Goal: Task Accomplishment & Management: Manage account settings

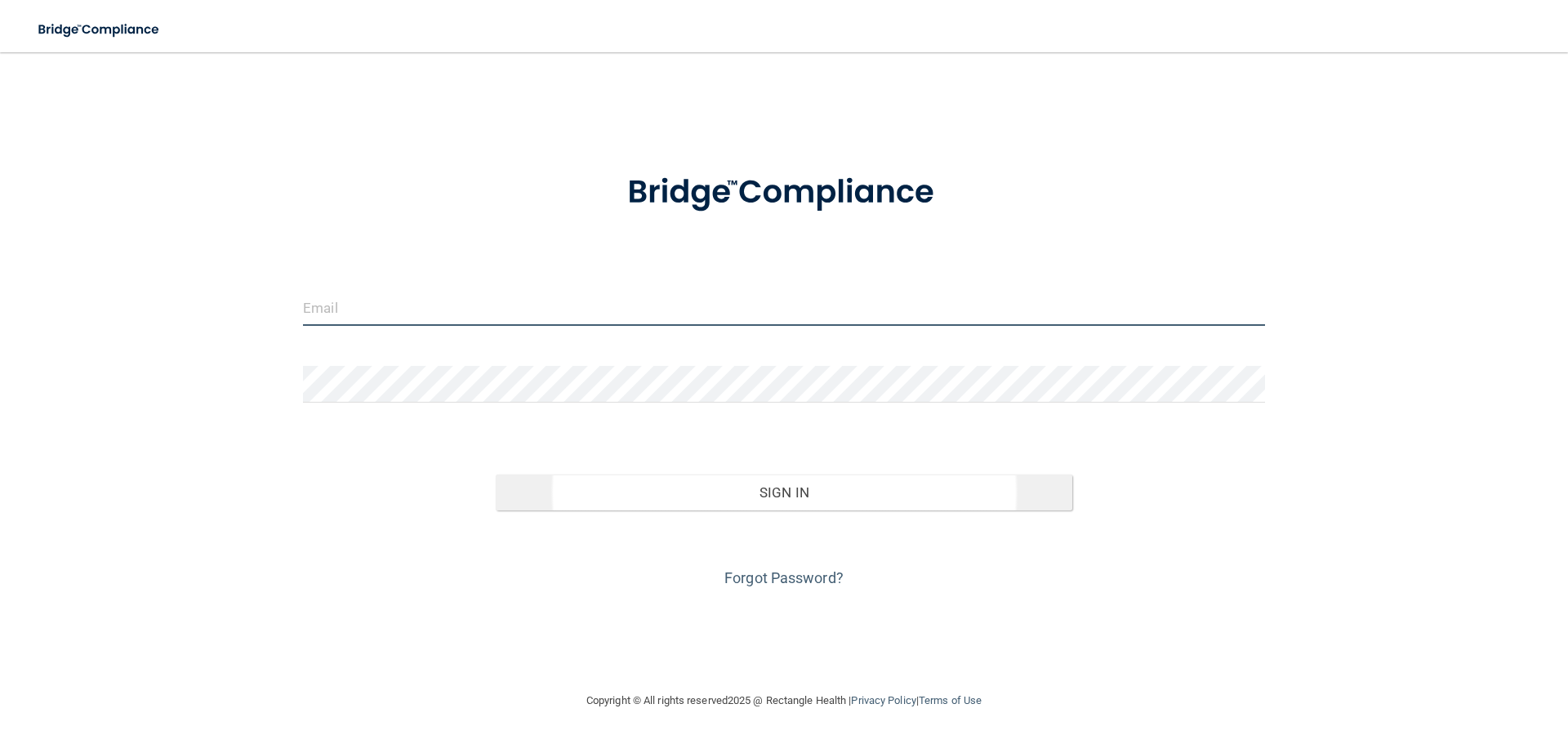
type input "[EMAIL_ADDRESS][DOMAIN_NAME]"
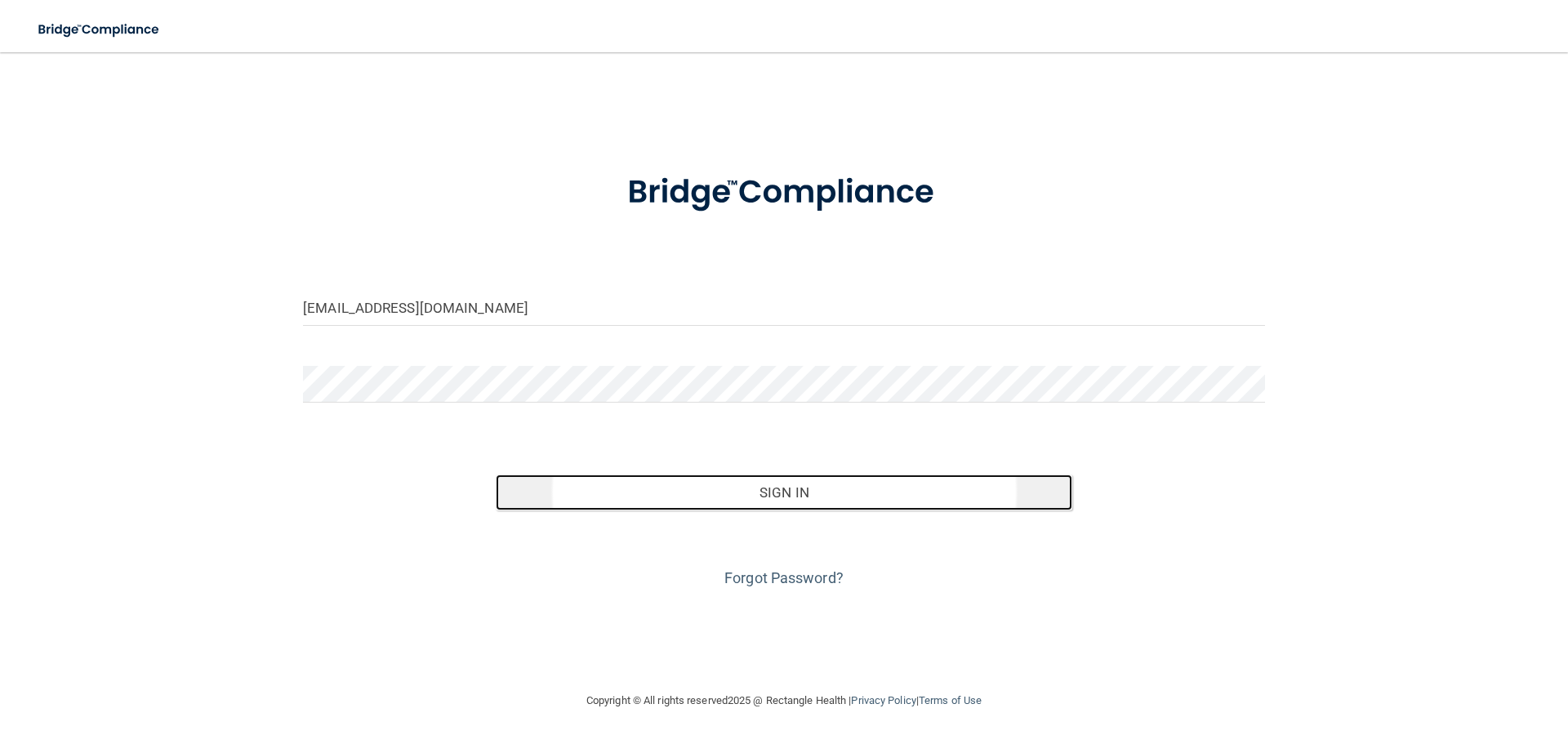
click at [785, 490] on button "Sign In" at bounding box center [784, 492] width 577 height 36
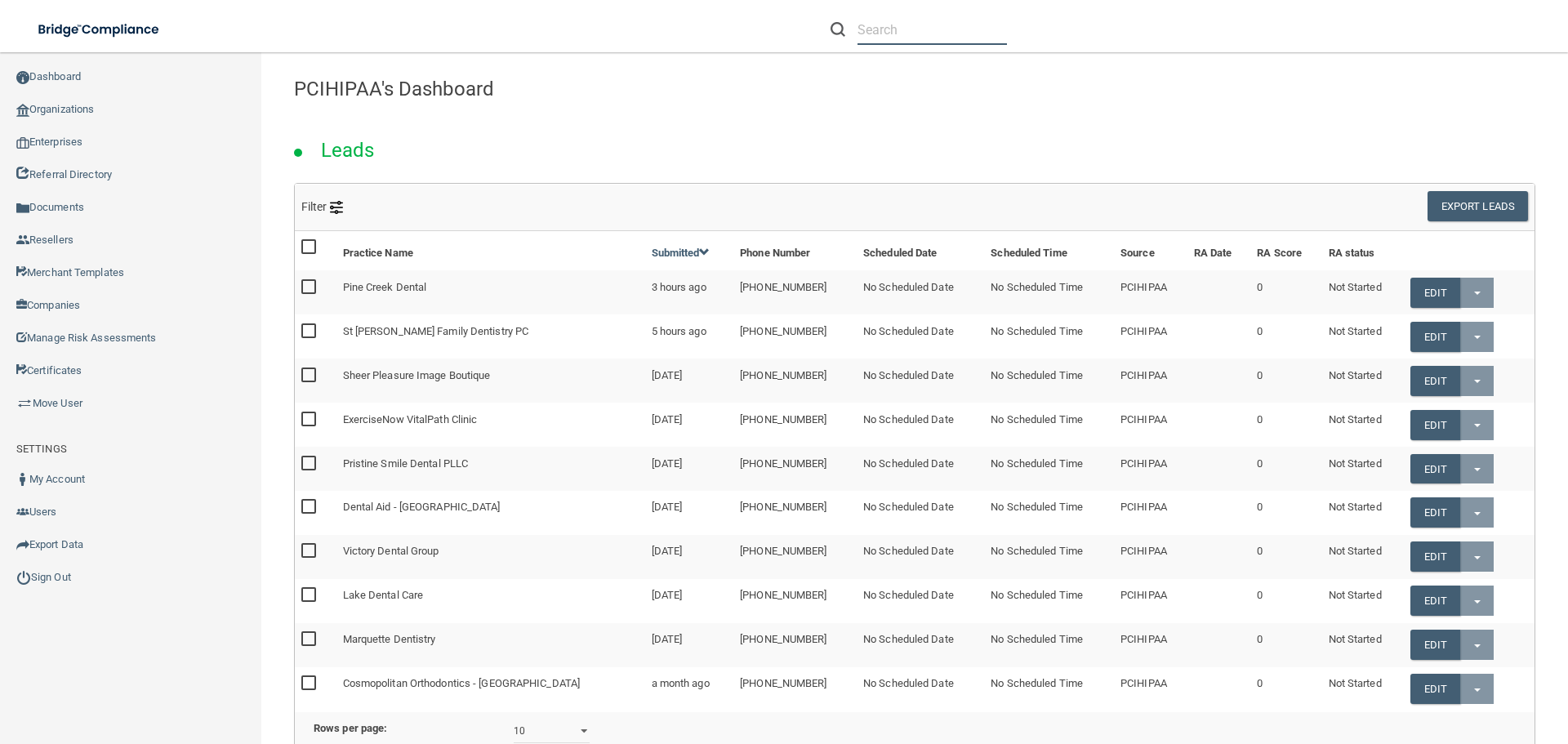
click at [955, 33] on input "text" at bounding box center [931, 30] width 149 height 31
paste input "Sound Beach Optiks"
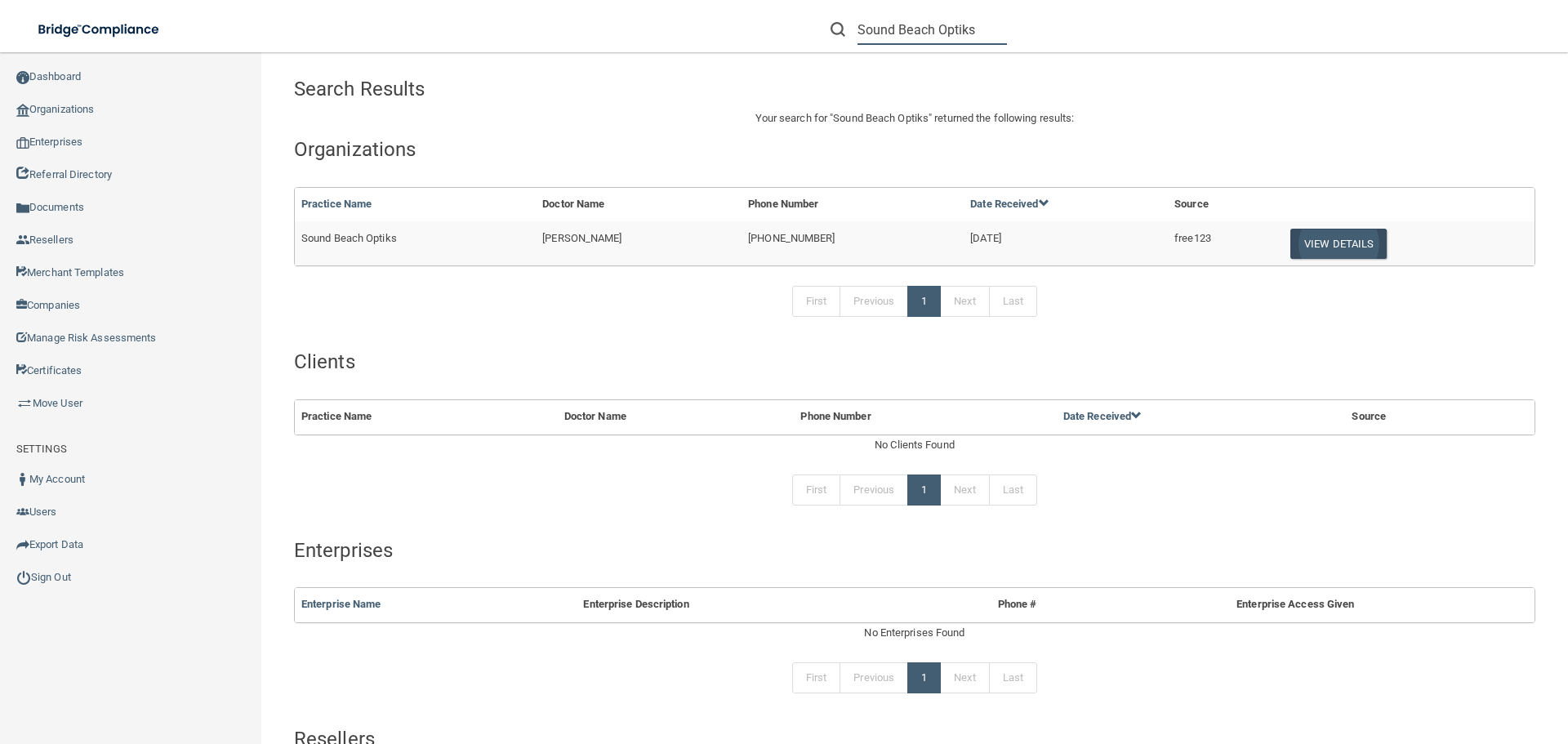
type input "Sound Beach Optiks"
click at [1336, 242] on button "View Details" at bounding box center [1338, 243] width 96 height 31
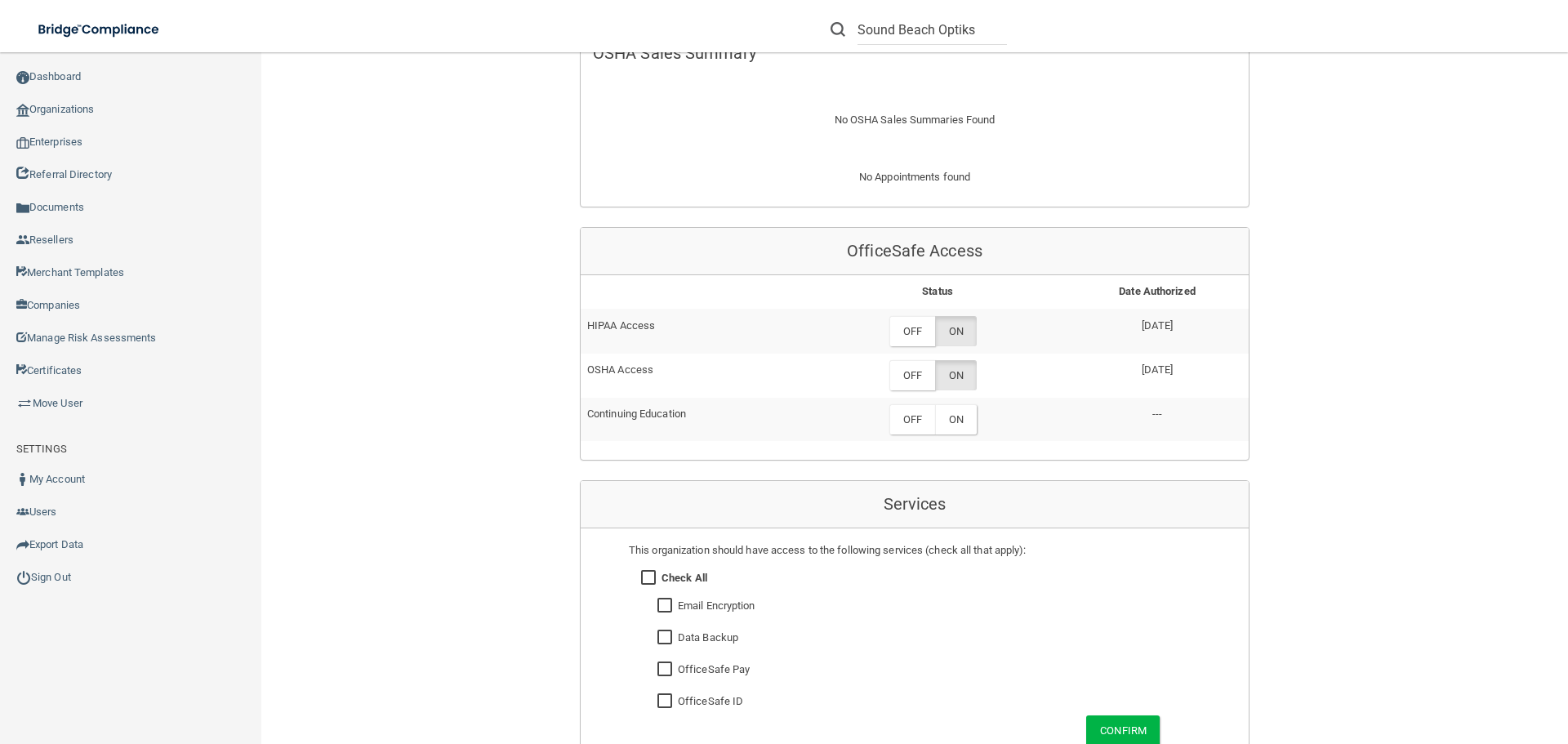
scroll to position [734, 0]
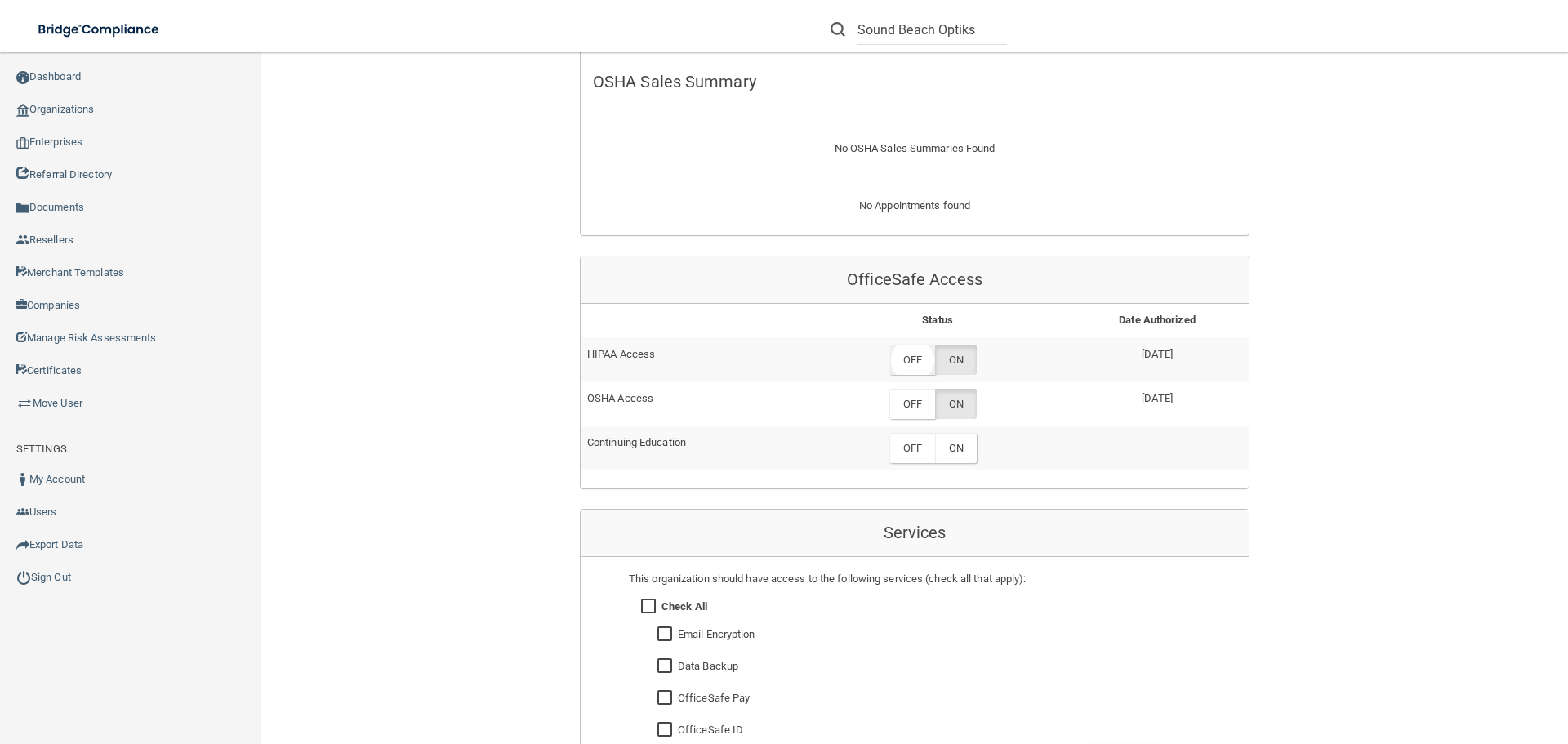
click at [909, 358] on label "OFF" at bounding box center [913, 360] width 45 height 31
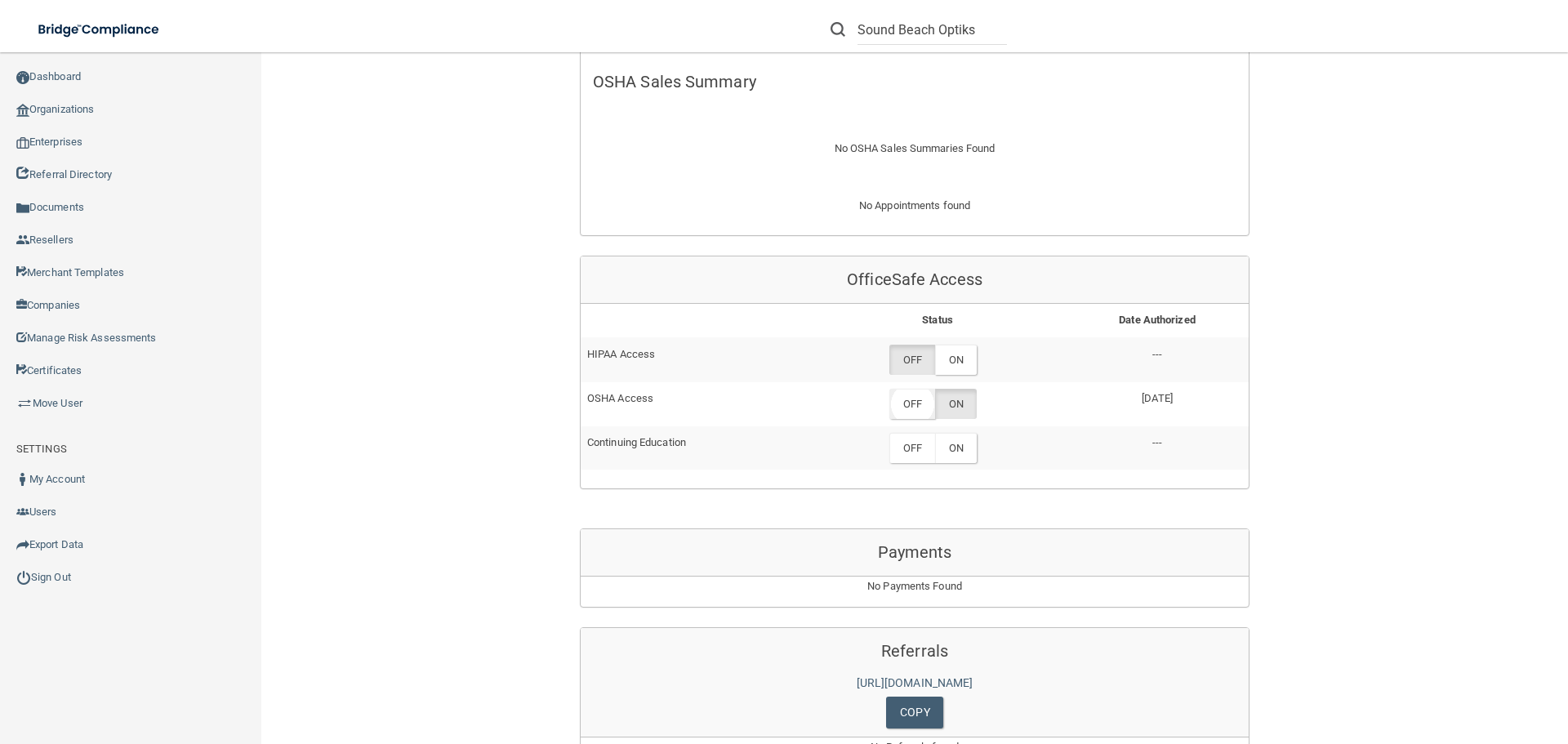
click at [895, 409] on label "OFF" at bounding box center [913, 403] width 45 height 31
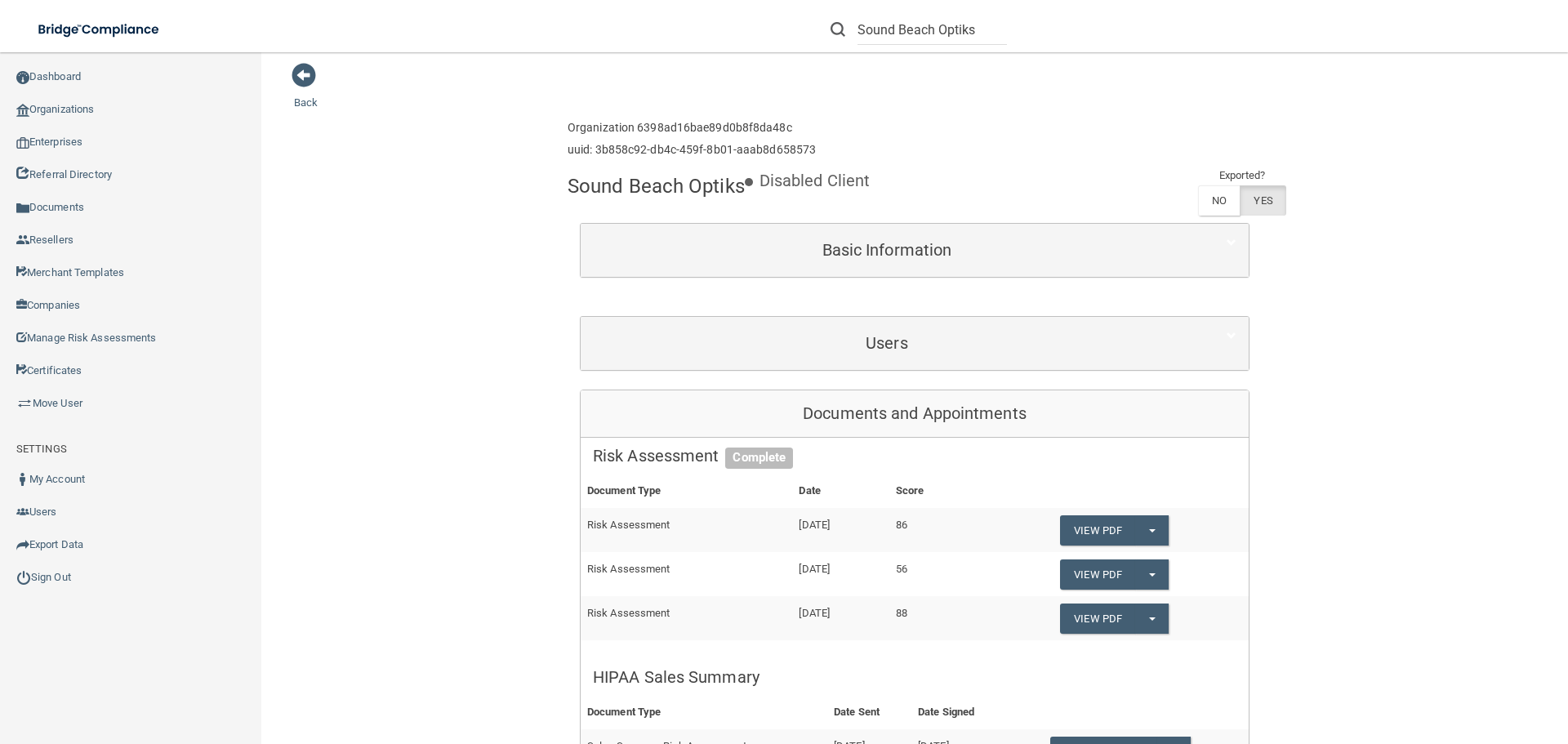
scroll to position [0, 0]
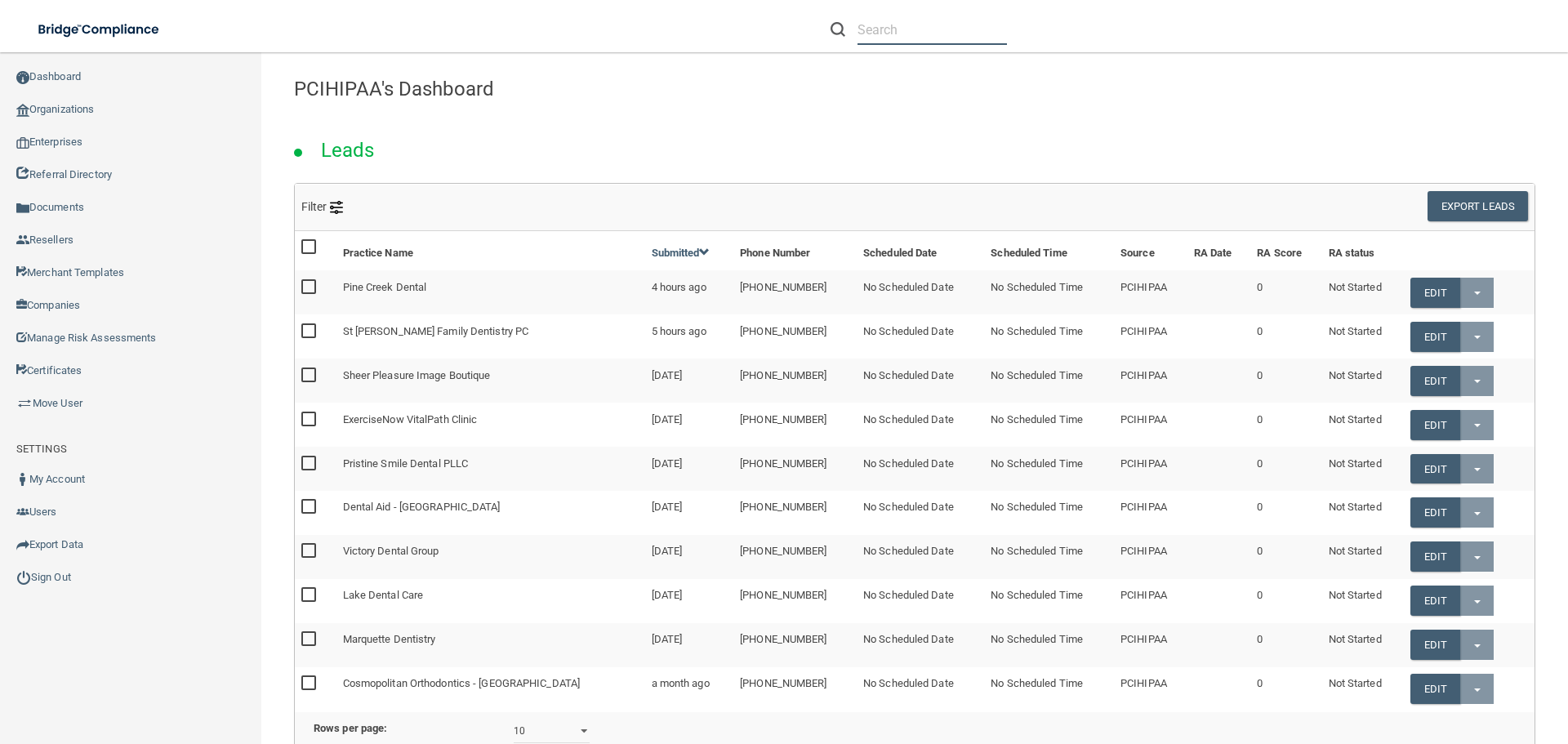
click at [906, 26] on input "text" at bounding box center [931, 30] width 149 height 31
paste input "Lakeshore Dental SC"
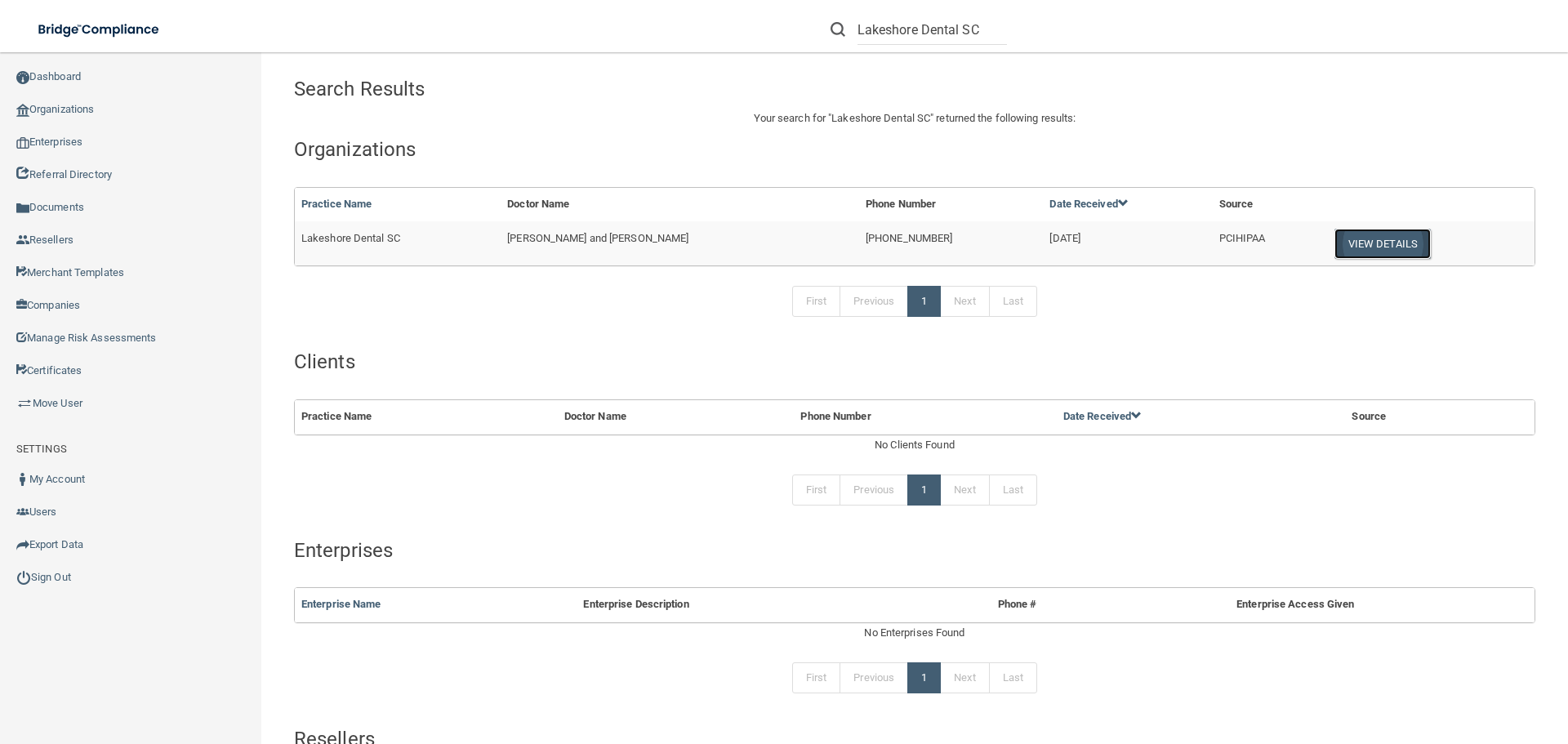
click at [1401, 242] on button "View Details" at bounding box center [1382, 243] width 96 height 31
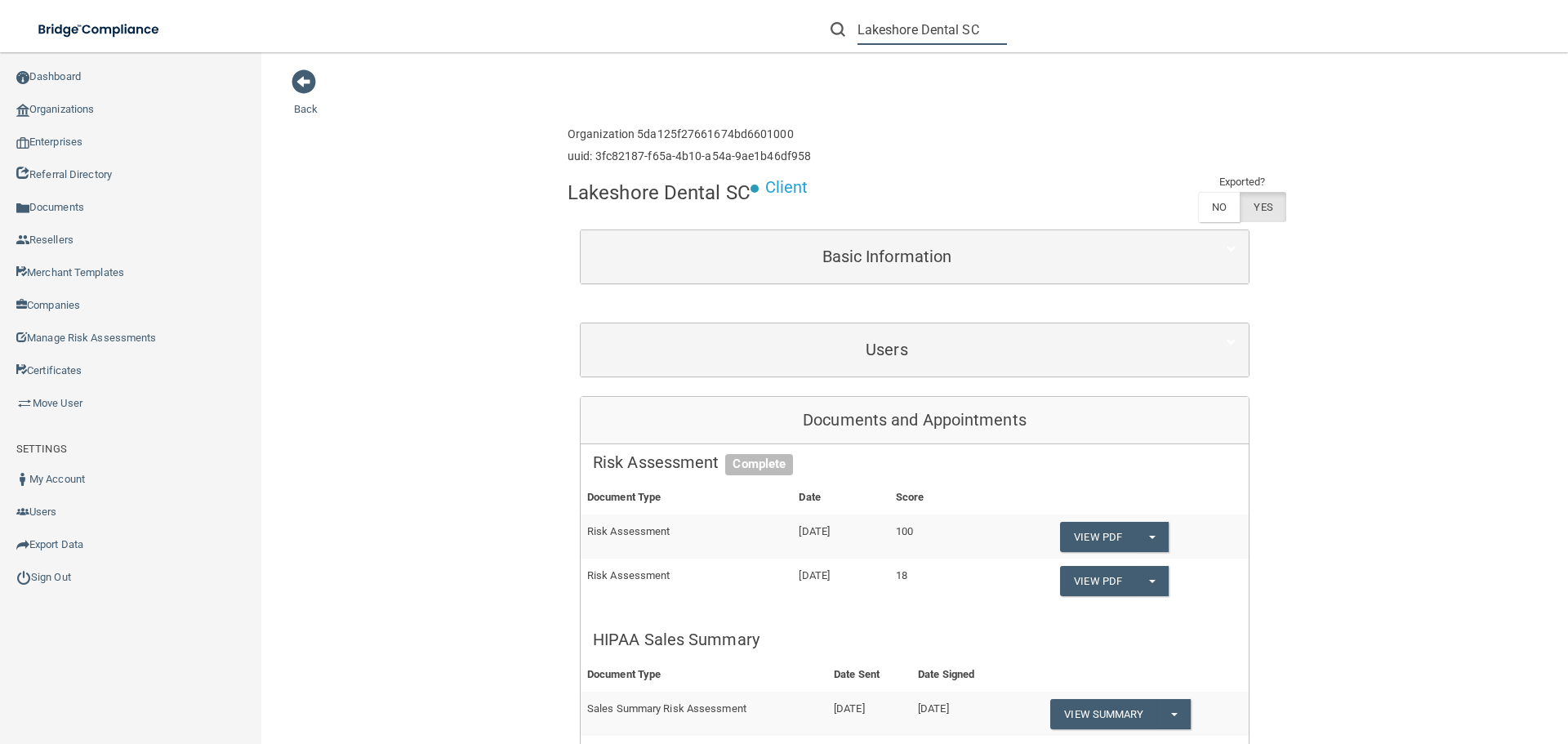
drag, startPoint x: 960, startPoint y: 29, endPoint x: 969, endPoint y: 31, distance: 9.2
click at [960, 29] on input "Lakeshore Dental SC" at bounding box center [931, 30] width 149 height 31
drag, startPoint x: 969, startPoint y: 31, endPoint x: 745, endPoint y: 25, distance: 224.1
click at [755, 23] on div "Lakeshore Dental SC Manage My Enterprise Manage My Location" at bounding box center [1110, 29] width 915 height 58
paste input "do@lakeshoredentalsc.com"
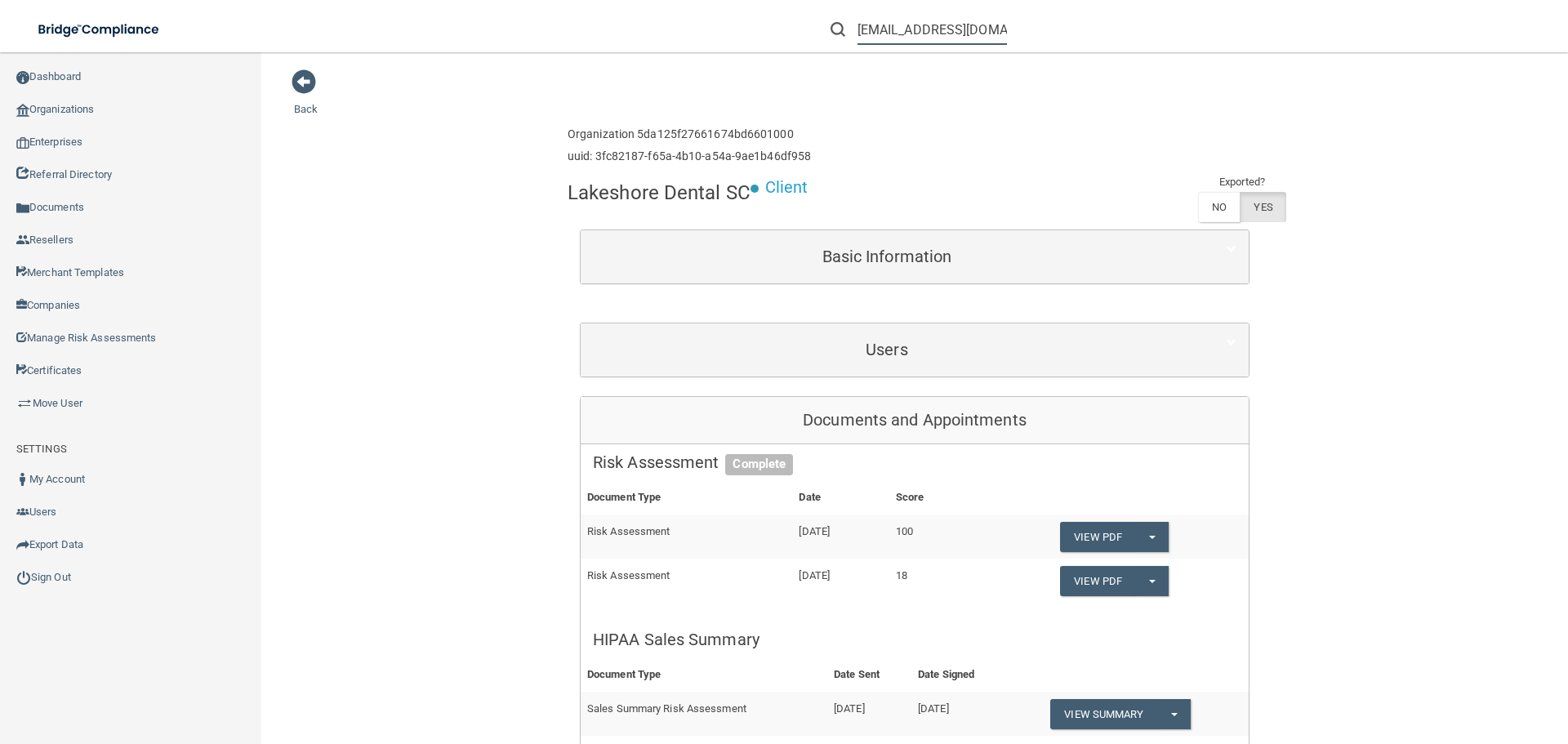
scroll to position [0, 21]
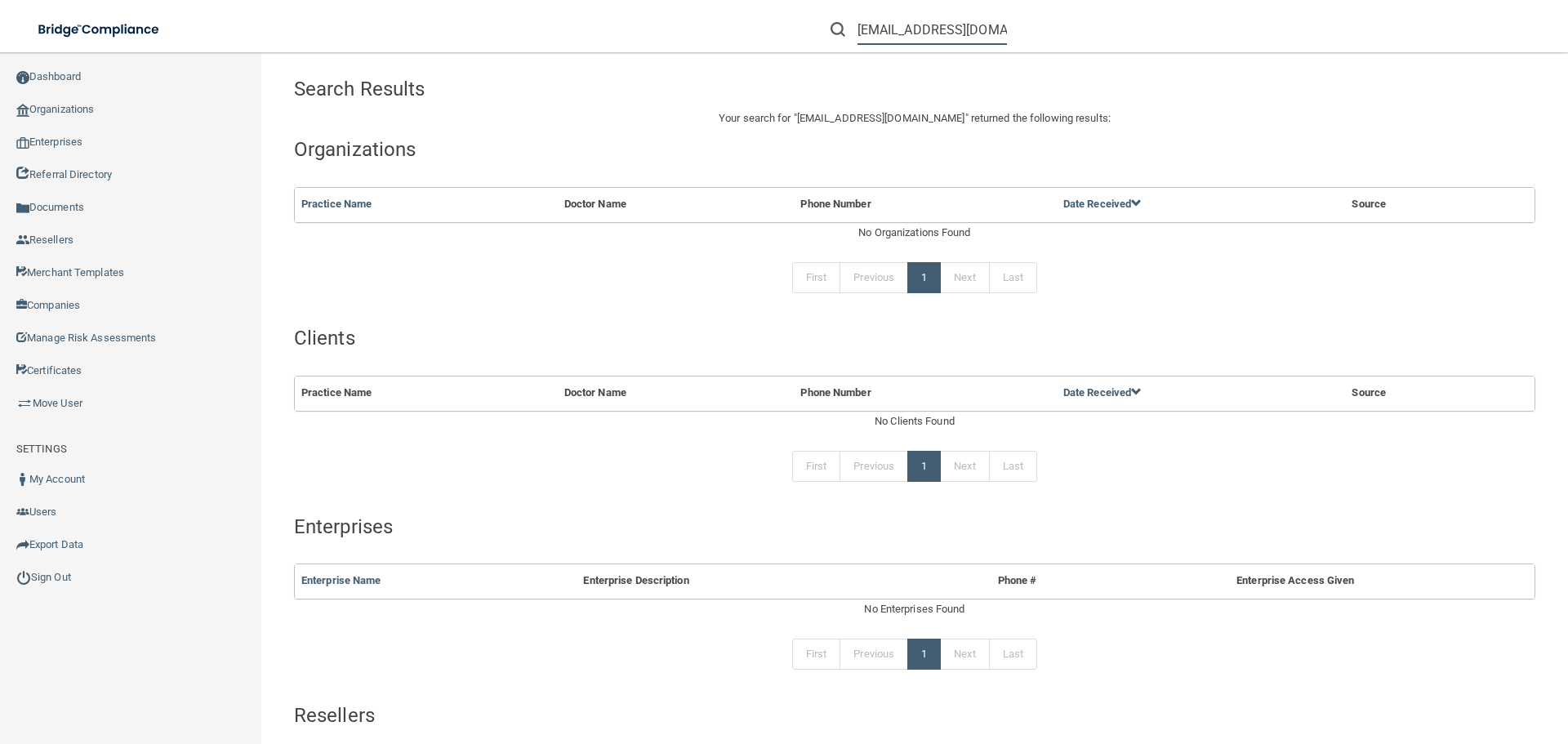
drag, startPoint x: 981, startPoint y: 32, endPoint x: 660, endPoint y: 41, distance: 321.1
click at [663, 40] on div "do@lakeshoredentalsc.com Manage My Enterprise Manage My Location" at bounding box center [1110, 29] width 915 height 58
type input "m"
paste input "(920) 682-7881"
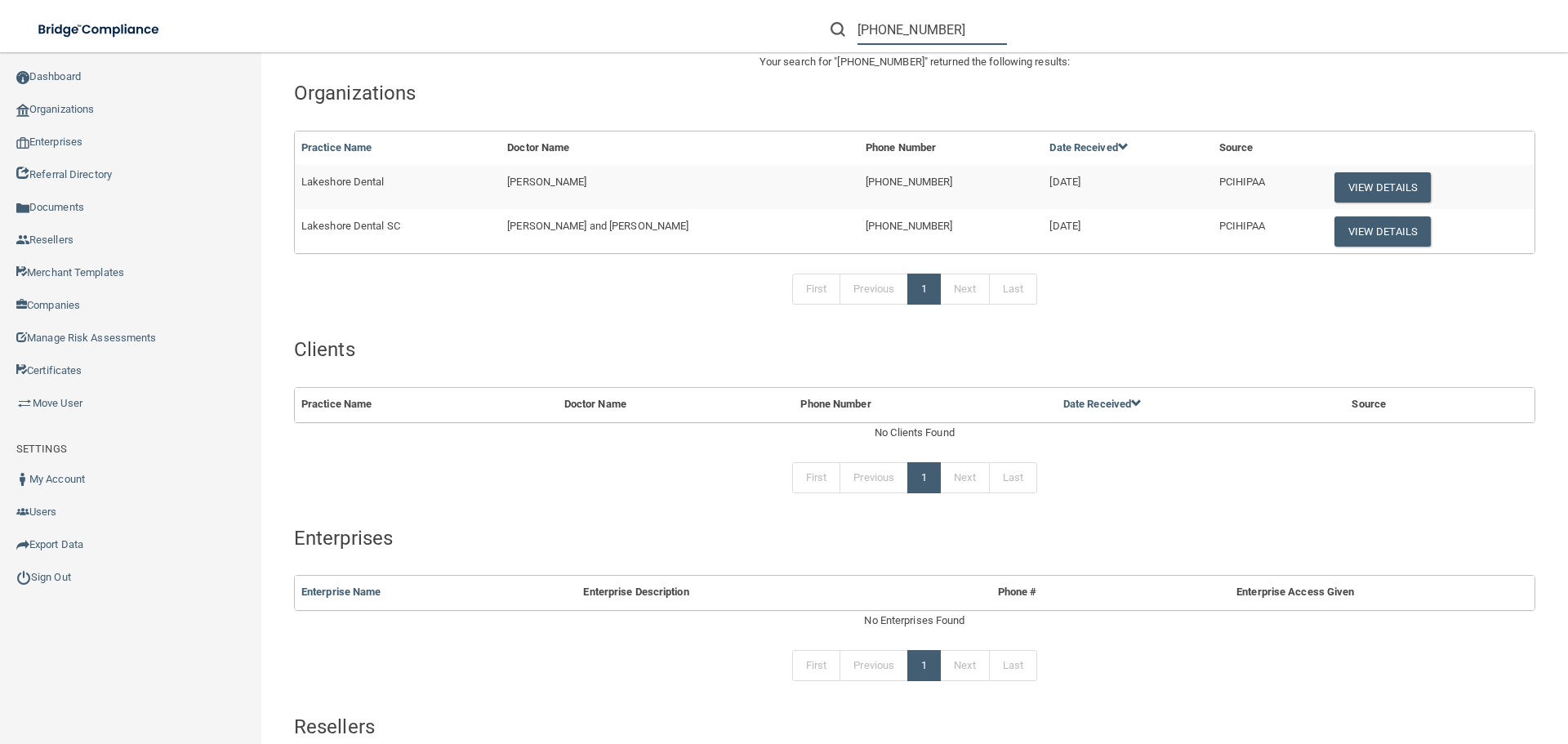
scroll to position [82, 0]
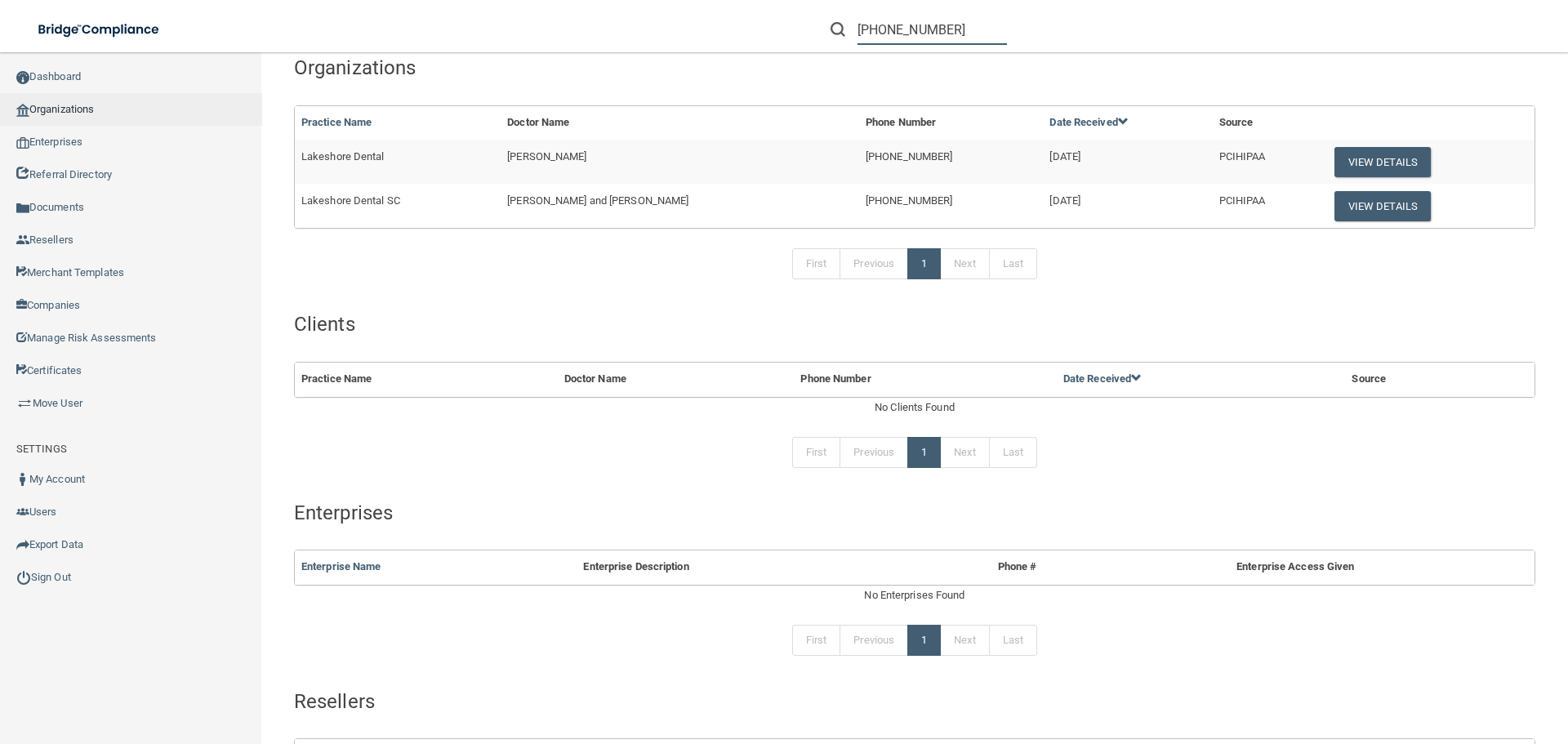
type input "(920) 682-7881"
click at [49, 108] on link "Organizations" at bounding box center [131, 109] width 262 height 33
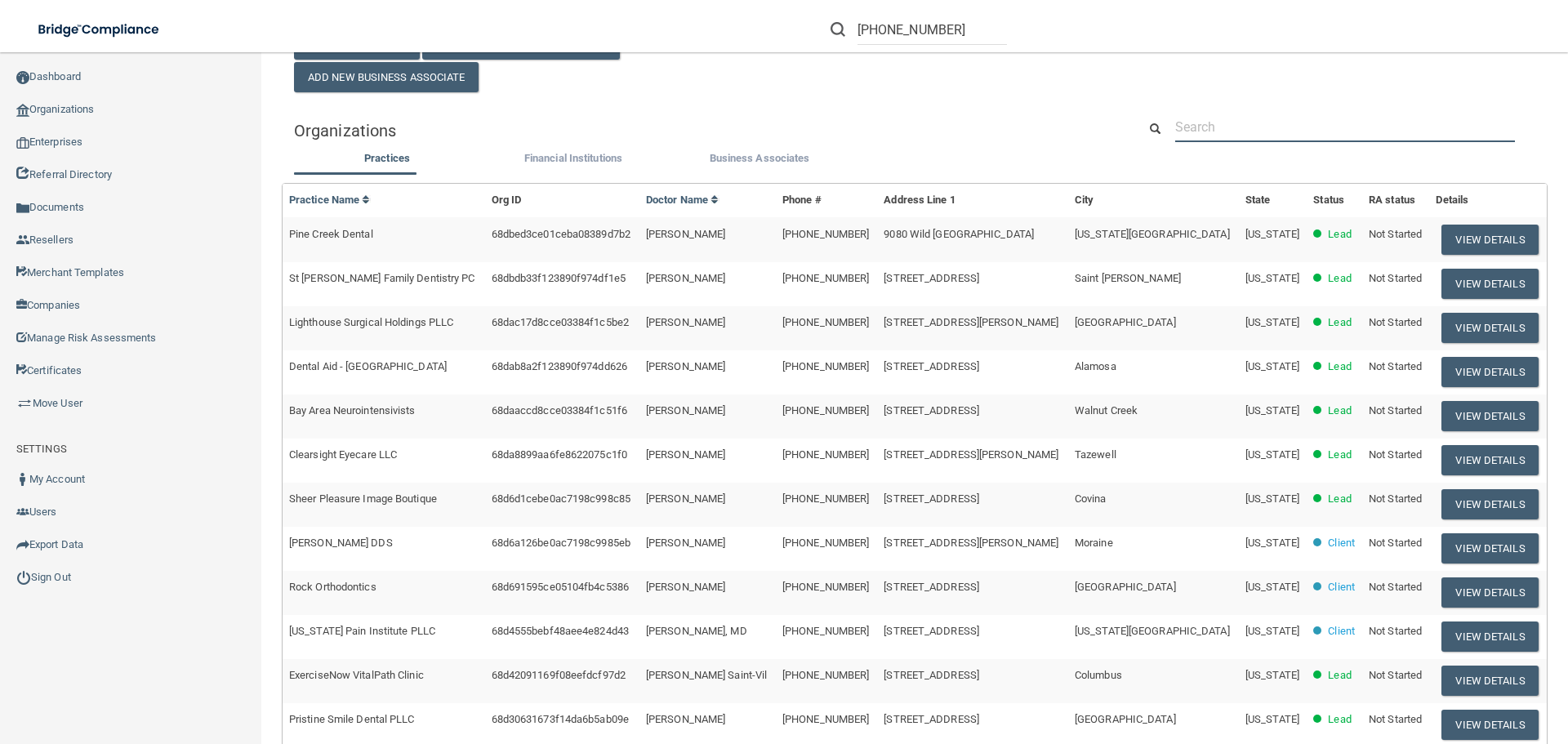
click at [1263, 136] on input "text" at bounding box center [1346, 126] width 340 height 31
paste input "(920) 682-7881"
type input "(920) 682-7881"
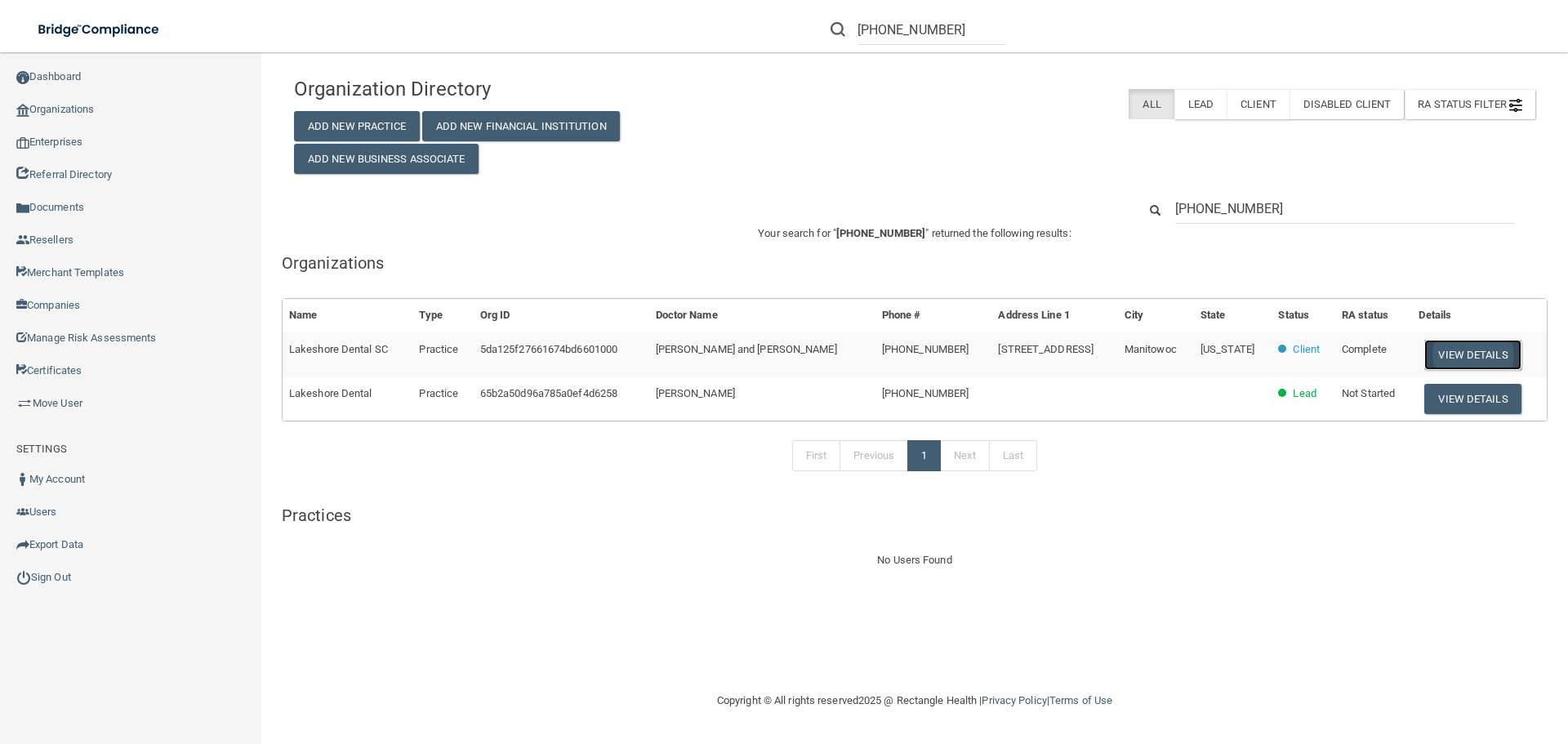
click at [1483, 350] on button "View Details" at bounding box center [1472, 355] width 96 height 31
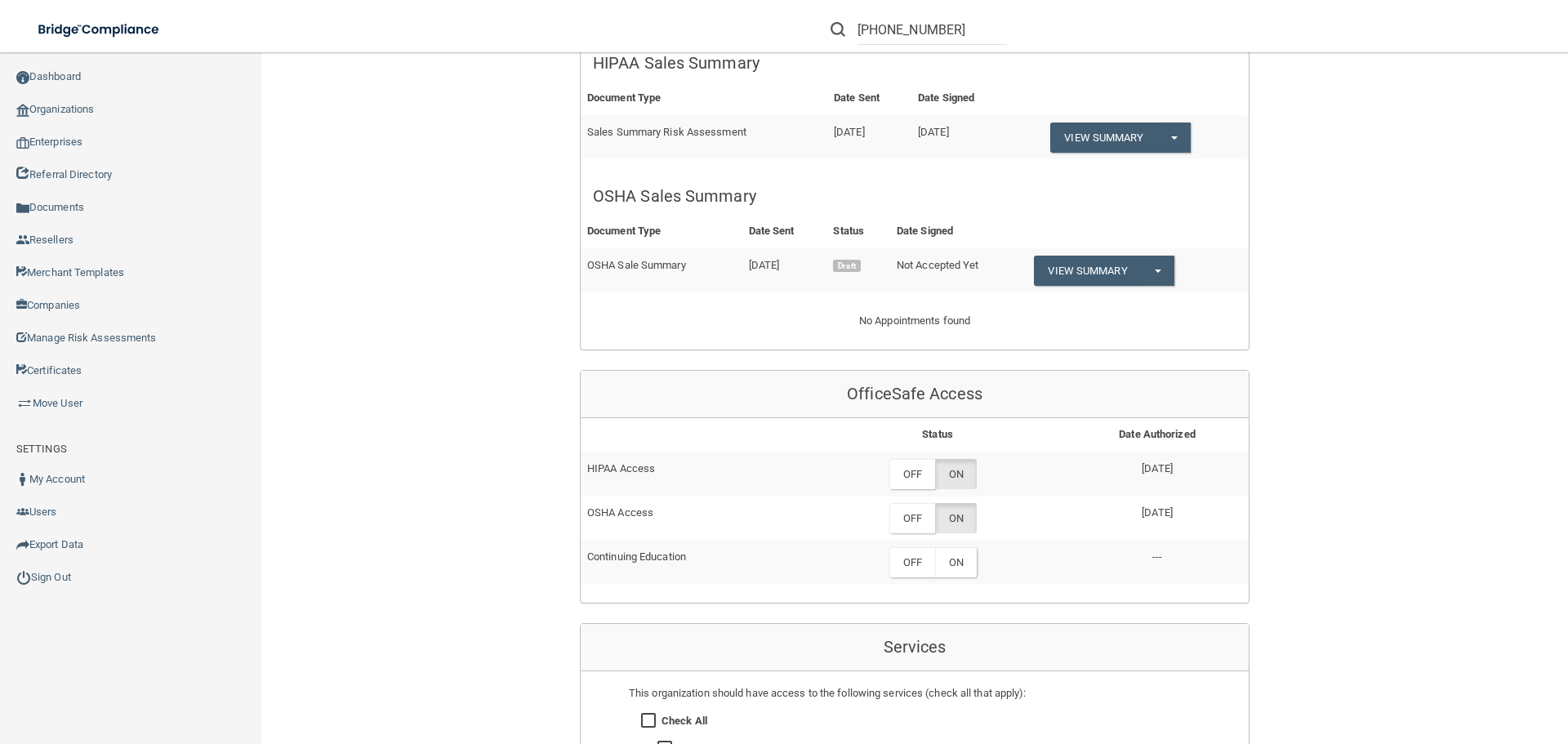
scroll to position [571, 0]
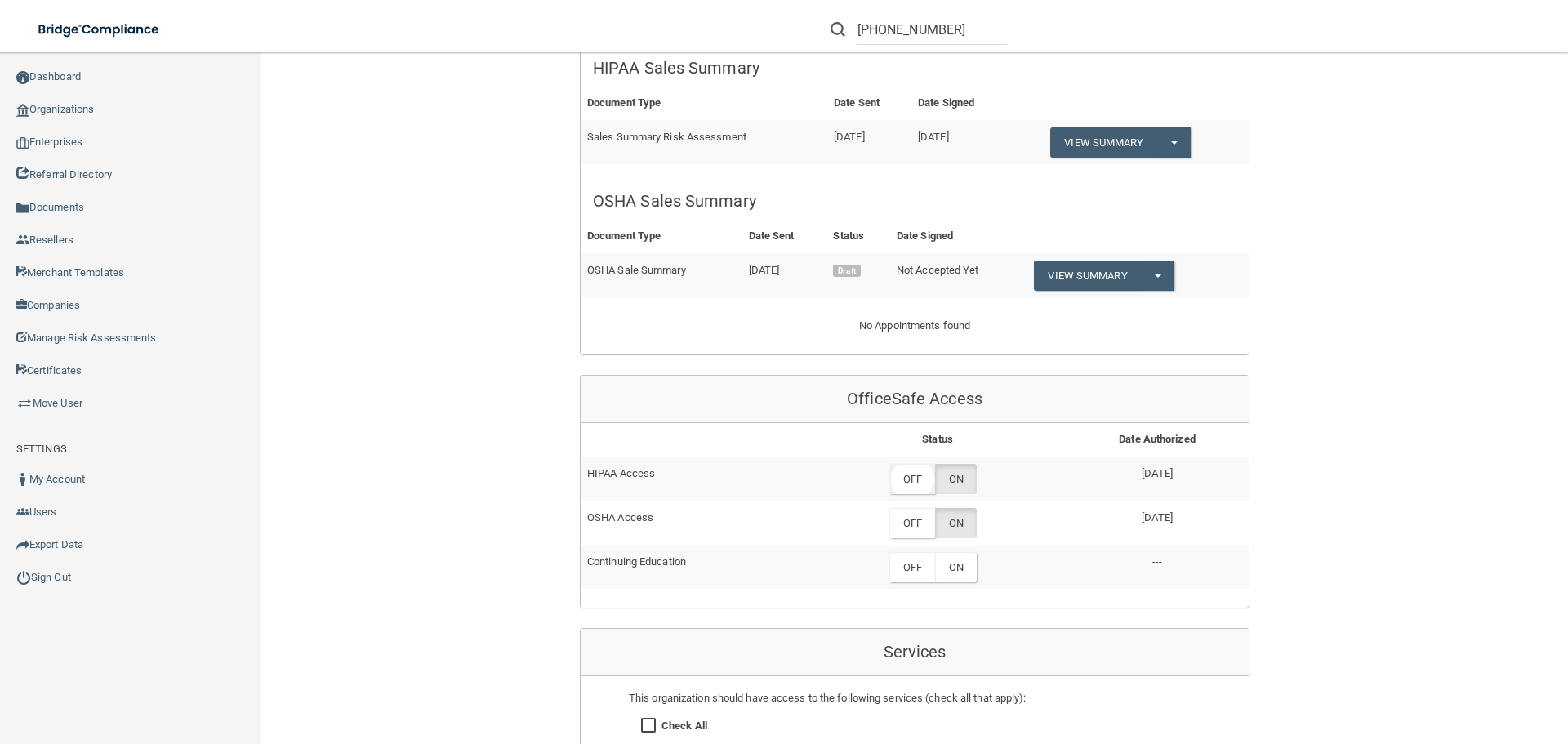
click at [898, 478] on label "OFF" at bounding box center [913, 478] width 45 height 31
click at [899, 514] on label "OFF" at bounding box center [913, 523] width 45 height 31
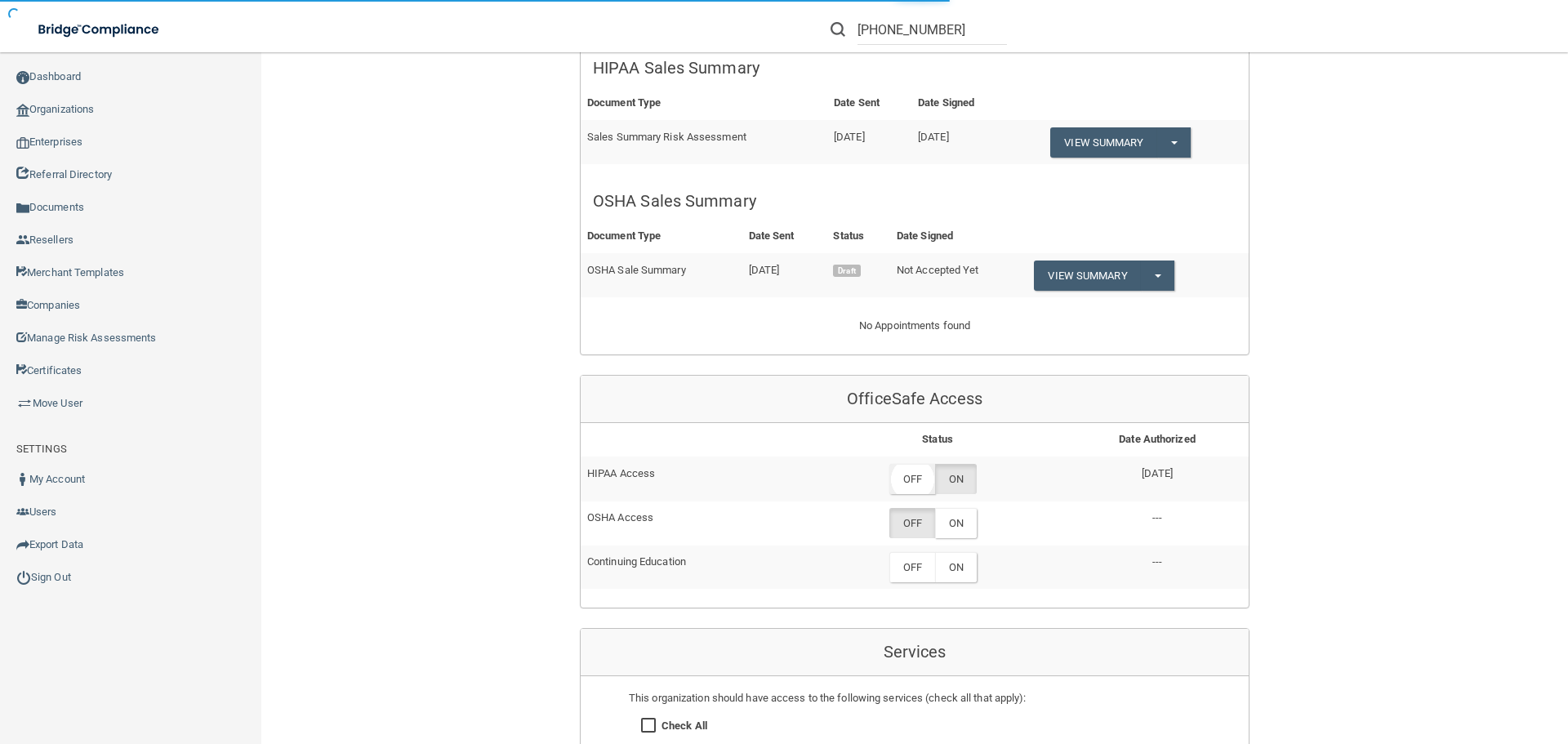
click at [917, 476] on label "OFF" at bounding box center [913, 478] width 45 height 31
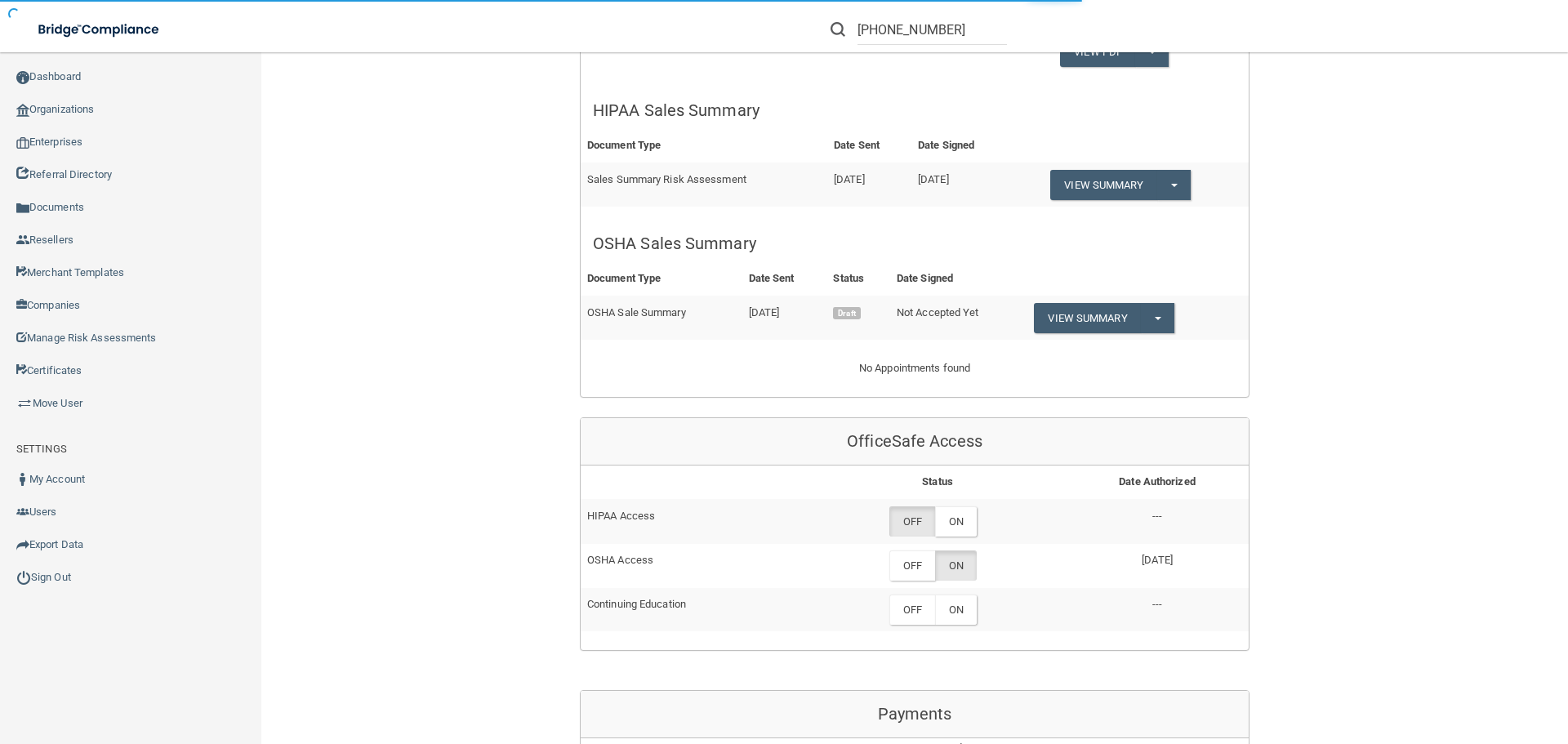
scroll to position [490, 0]
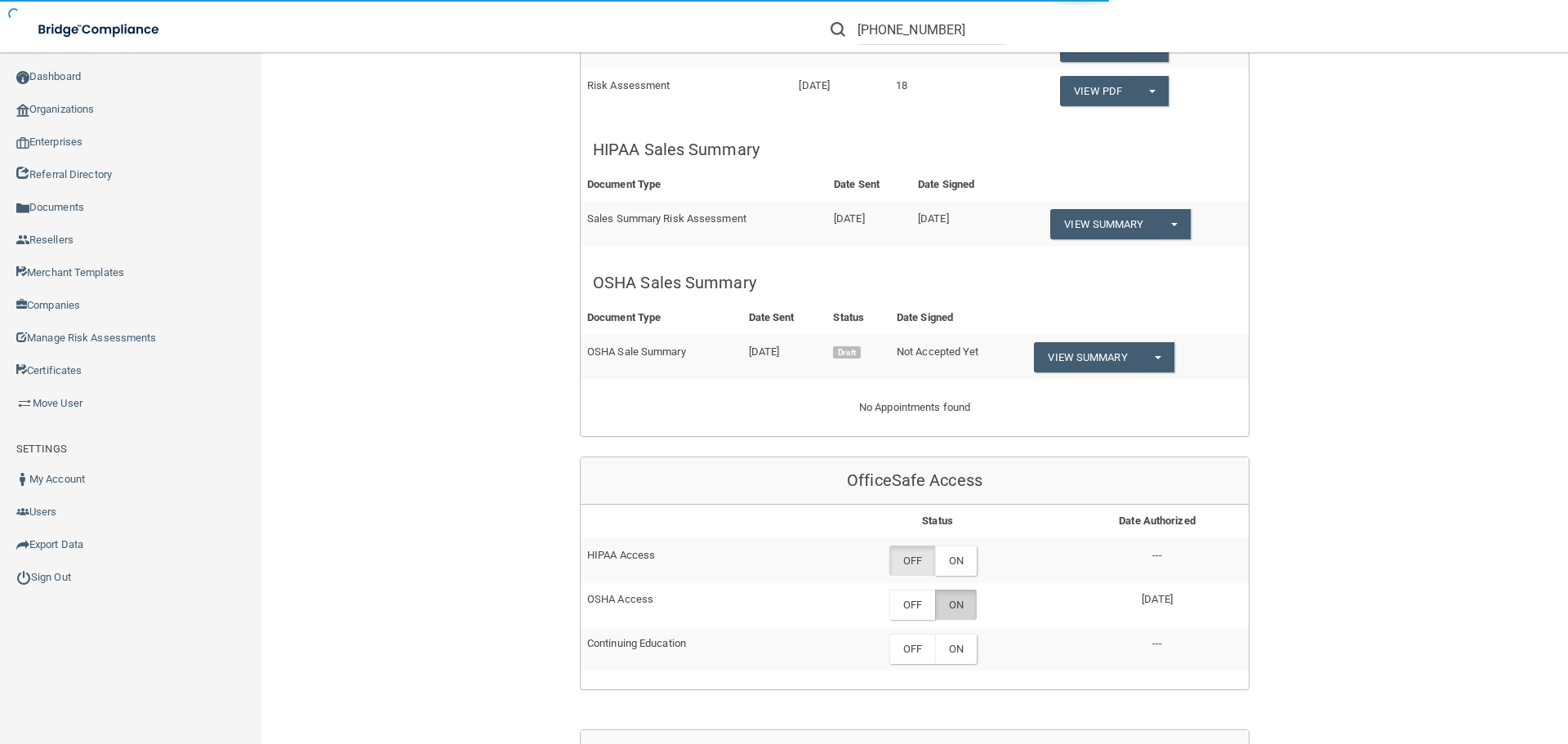
click at [937, 603] on label "ON" at bounding box center [956, 604] width 42 height 31
click at [909, 605] on label "OFF" at bounding box center [913, 604] width 45 height 31
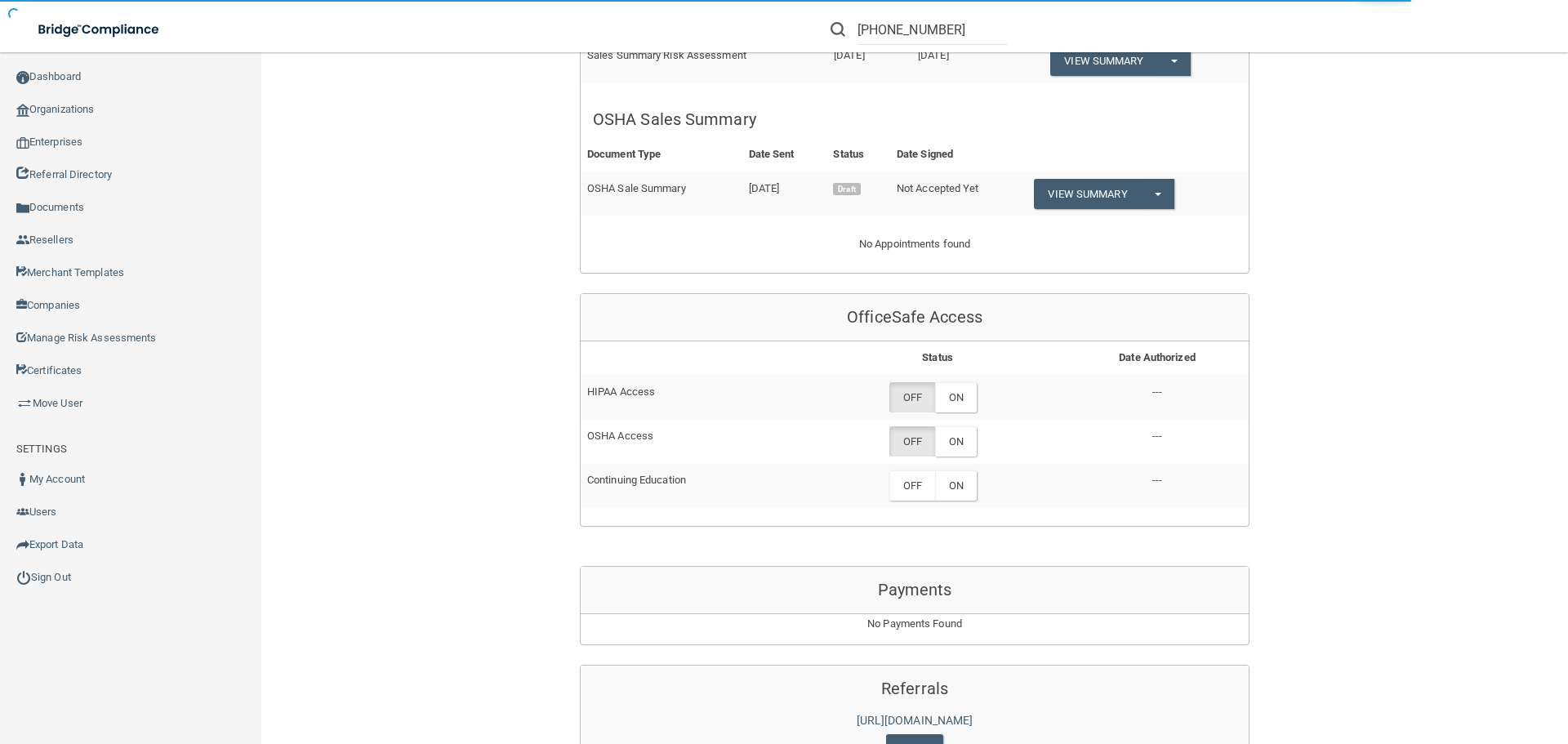
scroll to position [898, 0]
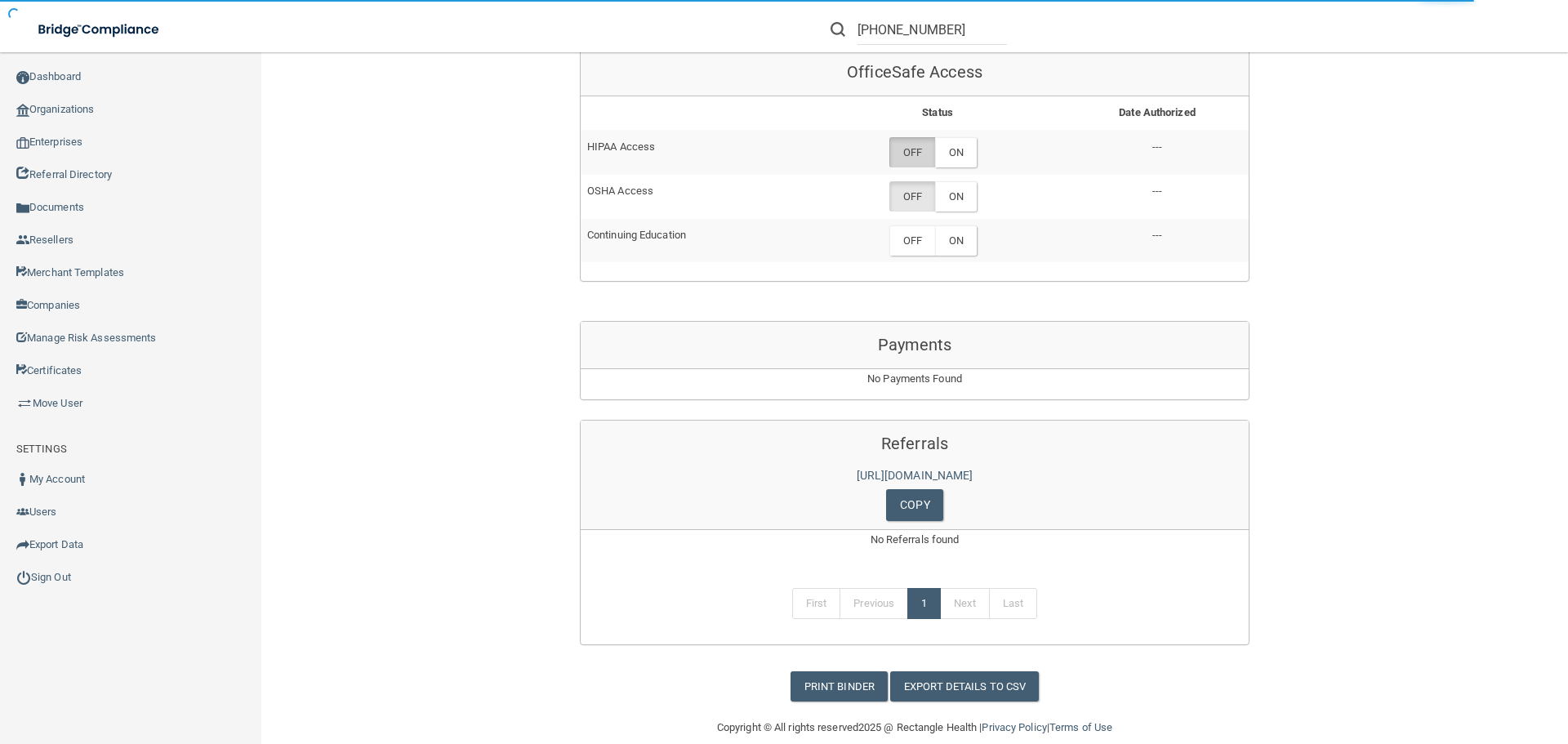
click at [897, 151] on label "OFF" at bounding box center [913, 152] width 45 height 31
click at [896, 198] on label "OFF" at bounding box center [913, 196] width 45 height 31
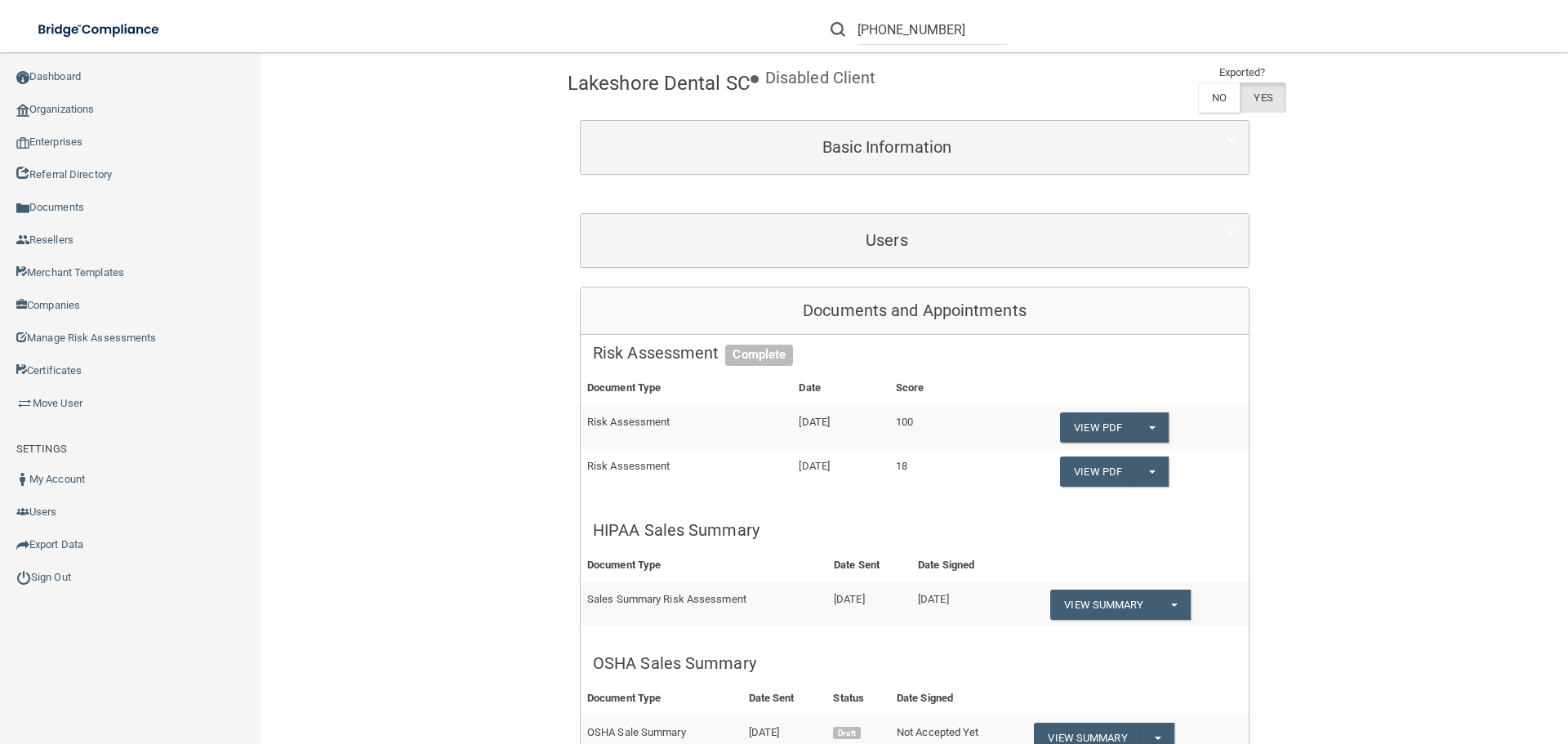
scroll to position [0, 0]
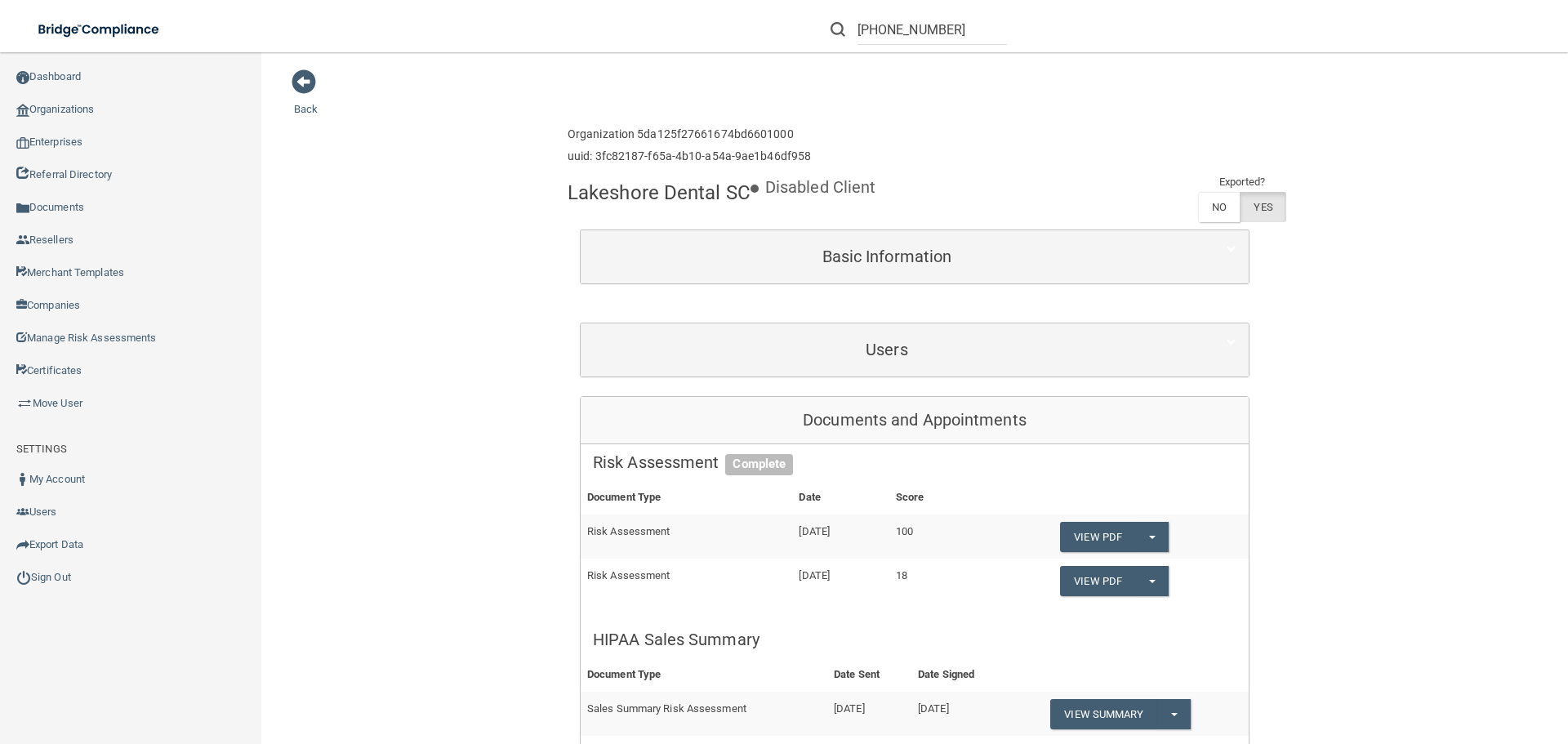
drag, startPoint x: 735, startPoint y: 201, endPoint x: 568, endPoint y: 196, distance: 167.1
click at [568, 196] on h4 "Lakeshore Dental SC" at bounding box center [658, 192] width 183 height 21
drag, startPoint x: 560, startPoint y: 195, endPoint x: 745, endPoint y: 200, distance: 185.1
copy h4 "Lakeshore Dental SC"
